Goal: Task Accomplishment & Management: Complete application form

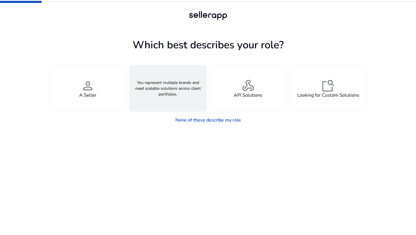
click at [150, 93] on div "groups An Agency" at bounding box center [168, 88] width 77 height 46
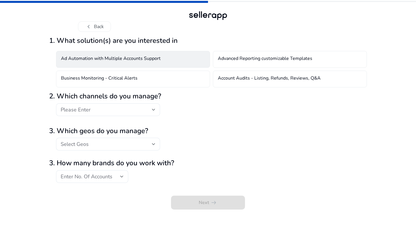
click at [153, 60] on h4 "Ad Automation with Multiple Accounts Support" at bounding box center [111, 59] width 100 height 7
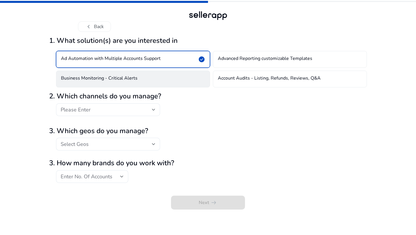
click at [179, 81] on div "Business Monitoring - Critical Alerts" at bounding box center [133, 79] width 154 height 17
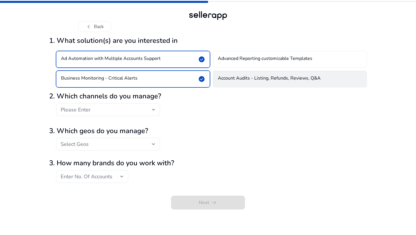
click at [221, 77] on h4 "Account Audits - Listing, Refunds, Reviews, Q&A" at bounding box center [269, 78] width 103 height 7
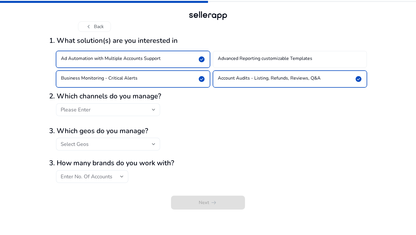
click at [144, 108] on div "Please Enter" at bounding box center [106, 109] width 91 height 6
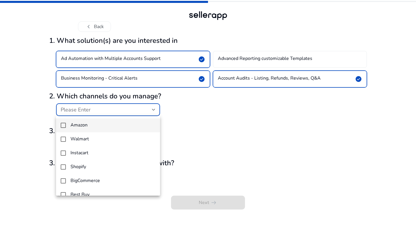
click at [111, 123] on span "Amazon" at bounding box center [113, 124] width 85 height 5
click at [177, 127] on div at bounding box center [208, 117] width 416 height 235
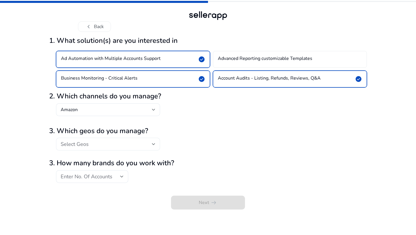
click at [120, 145] on div "Select Geos" at bounding box center [106, 144] width 91 height 6
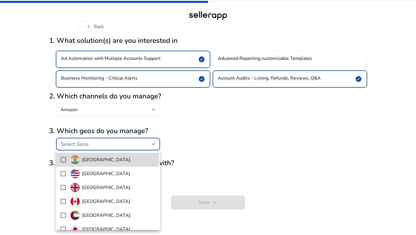
click at [107, 159] on span "India" at bounding box center [113, 159] width 85 height 9
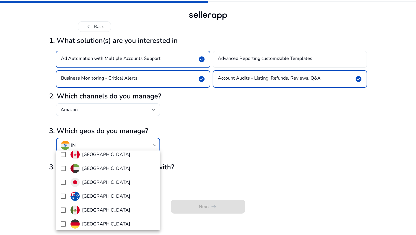
scroll to position [51, 0]
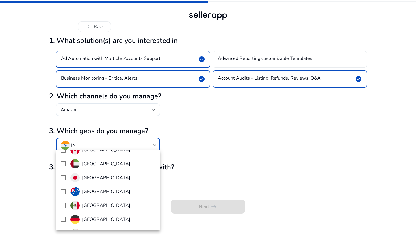
click at [188, 149] on div at bounding box center [208, 117] width 416 height 235
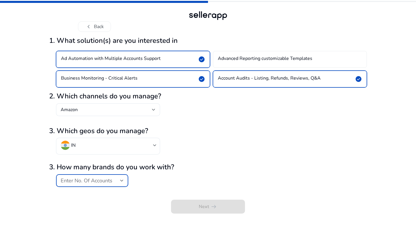
click at [116, 177] on div "Enter No. Of Accounts" at bounding box center [92, 180] width 63 height 7
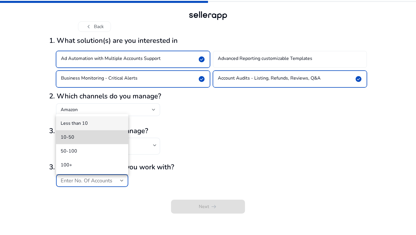
click at [112, 136] on span "10-50" at bounding box center [92, 137] width 63 height 6
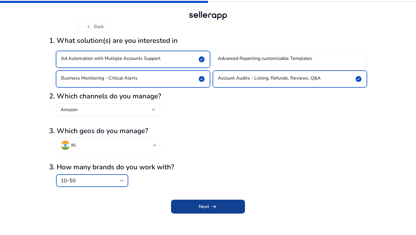
click at [201, 205] on span "Next arrow_right_alt" at bounding box center [208, 206] width 19 height 7
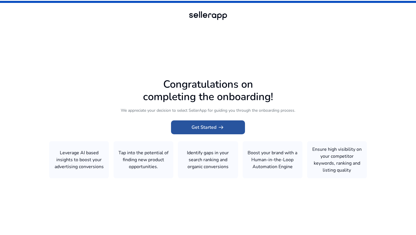
click at [225, 127] on span at bounding box center [208, 127] width 74 height 14
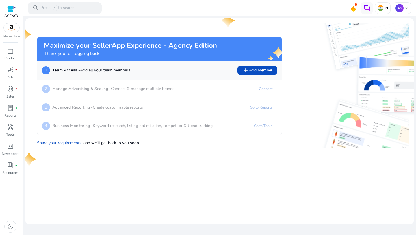
click at [8, 25] on img at bounding box center [12, 27] width 16 height 9
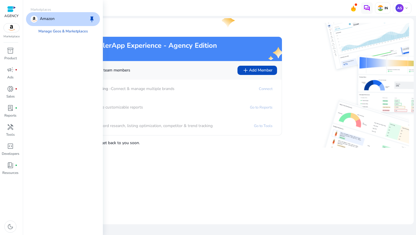
click at [12, 8] on div at bounding box center [11, 9] width 9 height 7
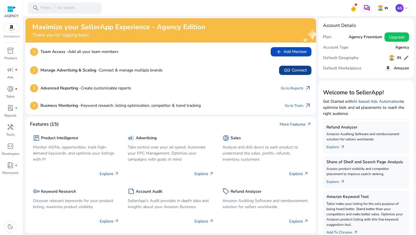
click at [306, 67] on span at bounding box center [295, 70] width 32 height 14
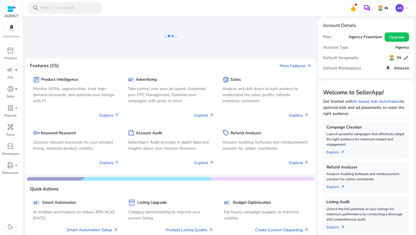
click at [12, 9] on div at bounding box center [11, 9] width 9 height 7
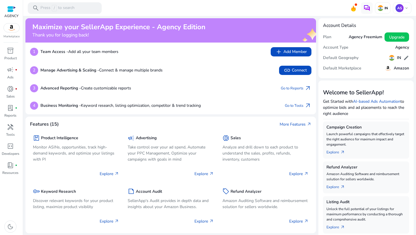
click at [361, 46] on div "Account Type Agency" at bounding box center [366, 47] width 86 height 10
click at [404, 9] on span "keyboard_arrow_down" at bounding box center [406, 8] width 5 height 5
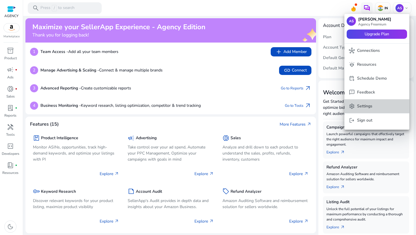
click at [368, 104] on p "Settings" at bounding box center [364, 106] width 15 height 6
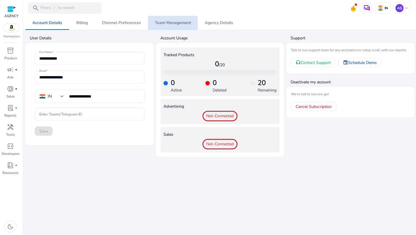
click at [156, 23] on span "Team Management" at bounding box center [173, 23] width 36 height 4
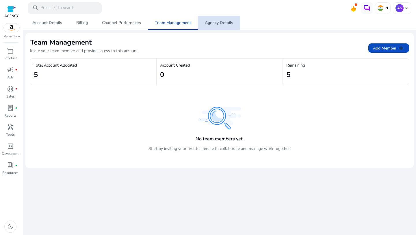
click at [210, 19] on span "Agency Details" at bounding box center [219, 23] width 28 height 14
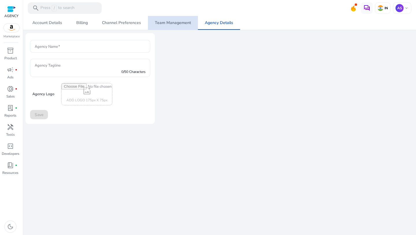
click at [186, 22] on span "Team Management" at bounding box center [173, 23] width 36 height 4
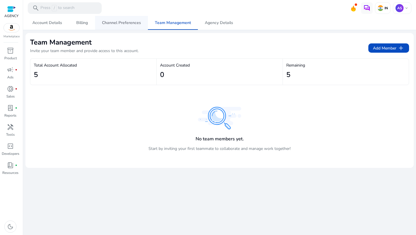
click at [134, 20] on span "Channel Preferences" at bounding box center [121, 23] width 39 height 14
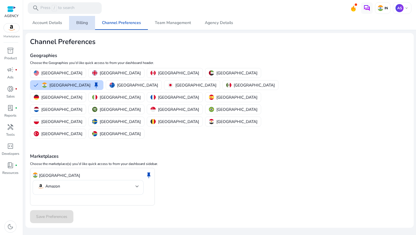
click at [83, 21] on span "Billing" at bounding box center [82, 23] width 12 height 4
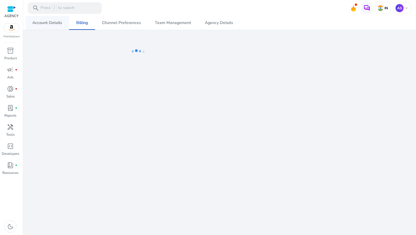
click at [50, 23] on span "Account Details" at bounding box center [47, 23] width 30 height 4
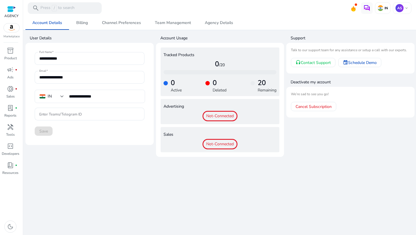
click at [8, 25] on img at bounding box center [12, 27] width 16 height 9
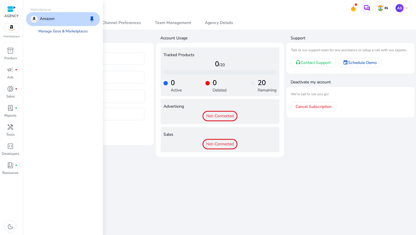
click at [51, 30] on link "Manage Geos & Marketplaces" at bounding box center [63, 31] width 59 height 10
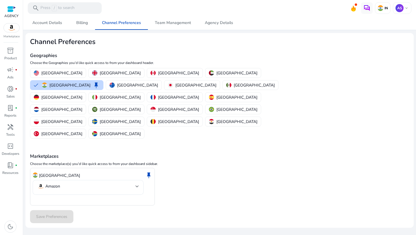
click at [126, 180] on div "Amazon" at bounding box center [88, 187] width 102 height 15
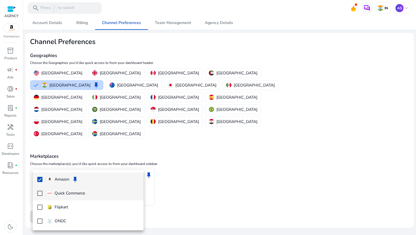
click at [114, 187] on mat-option "Quick Commerce" at bounding box center [88, 193] width 111 height 14
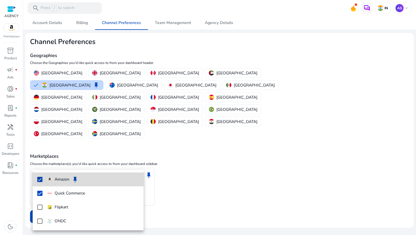
click at [62, 176] on p "Amazon" at bounding box center [62, 179] width 15 height 6
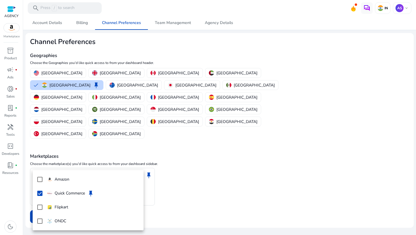
click at [171, 182] on div at bounding box center [208, 117] width 416 height 235
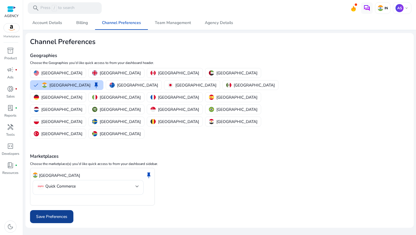
click at [60, 213] on span "Save Preferences" at bounding box center [51, 216] width 31 height 6
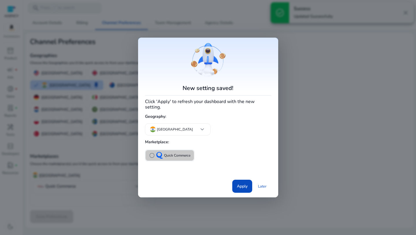
click at [175, 153] on p "Quick Commerce" at bounding box center [177, 155] width 26 height 6
click at [239, 183] on span "Apply" at bounding box center [242, 186] width 11 height 6
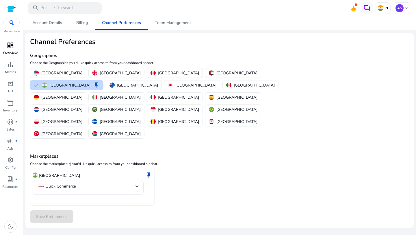
click at [14, 46] on div "dashboard" at bounding box center [10, 45] width 16 height 9
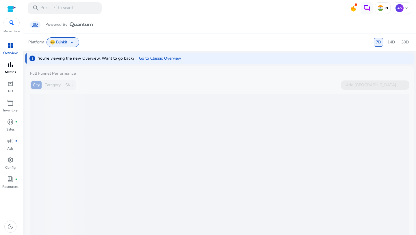
click at [12, 70] on p "Metrics" at bounding box center [10, 71] width 11 height 5
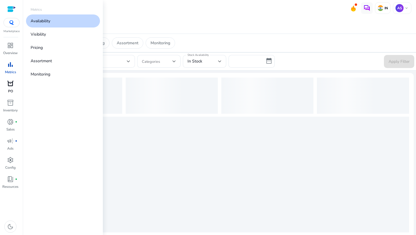
click at [10, 83] on span "orders" at bounding box center [10, 83] width 7 height 7
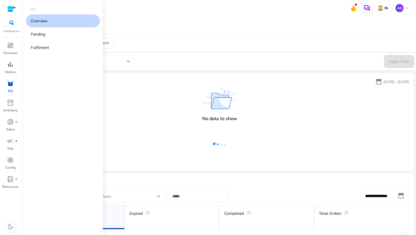
click at [8, 92] on p "PO" at bounding box center [10, 90] width 5 height 5
click at [10, 86] on span "orders" at bounding box center [10, 83] width 7 height 7
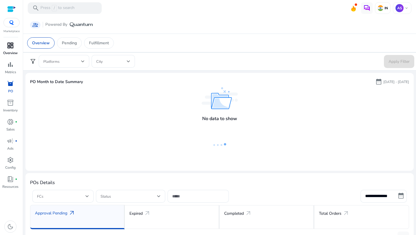
click at [12, 47] on span "dashboard" at bounding box center [10, 45] width 7 height 7
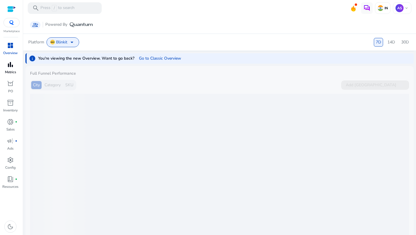
click at [9, 62] on span "bar_chart" at bounding box center [10, 64] width 7 height 7
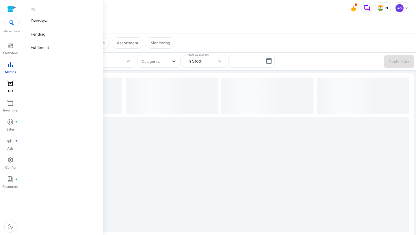
click at [8, 92] on p "PO" at bounding box center [10, 90] width 5 height 5
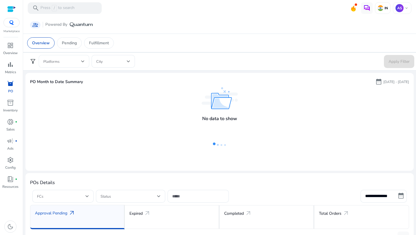
click at [73, 62] on span at bounding box center [62, 61] width 38 height 6
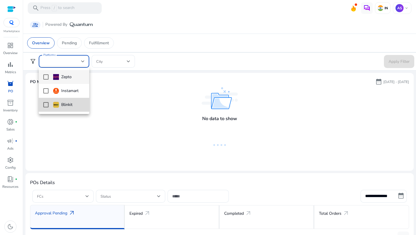
click at [64, 101] on mat-option "Blinkit" at bounding box center [64, 105] width 51 height 14
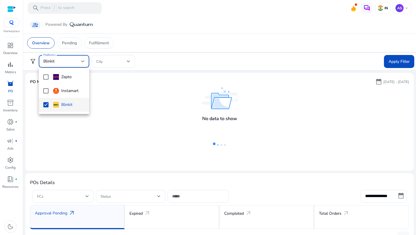
click at [69, 108] on mat-option "Blinkit" at bounding box center [64, 105] width 51 height 14
click at [147, 58] on div at bounding box center [208, 117] width 416 height 235
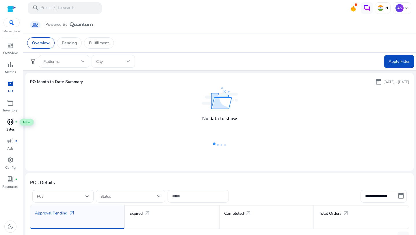
click at [11, 121] on span "donut_small" at bounding box center [10, 121] width 7 height 7
